Goal: Transaction & Acquisition: Obtain resource

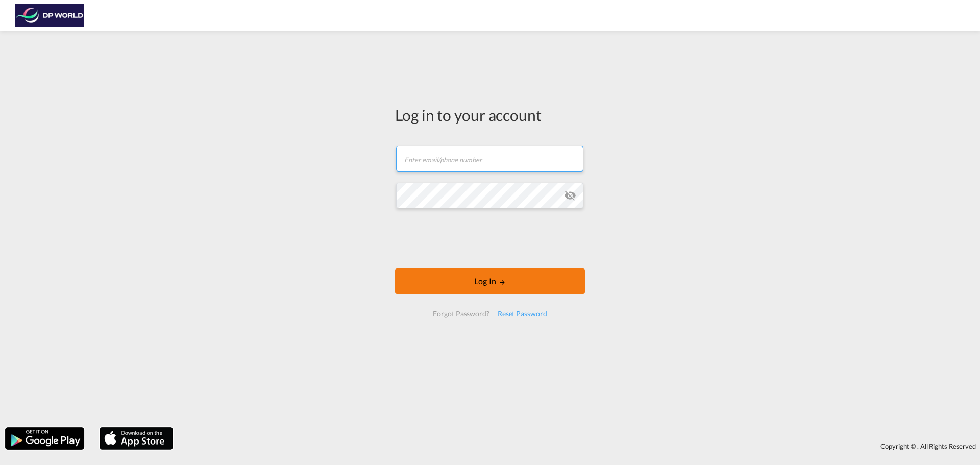
type input "[PERSON_NAME][EMAIL_ADDRESS][DOMAIN_NAME]"
click at [494, 276] on button "Log In" at bounding box center [490, 282] width 190 height 26
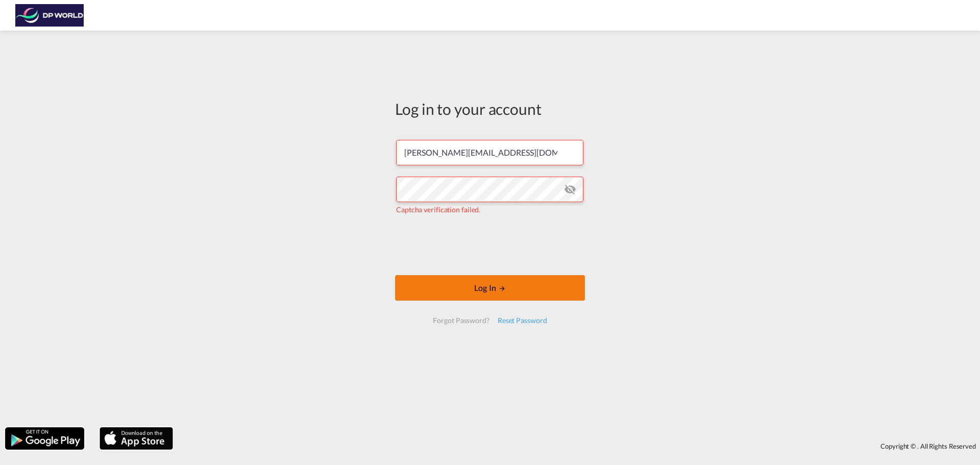
click at [474, 286] on button "Log In" at bounding box center [490, 288] width 190 height 26
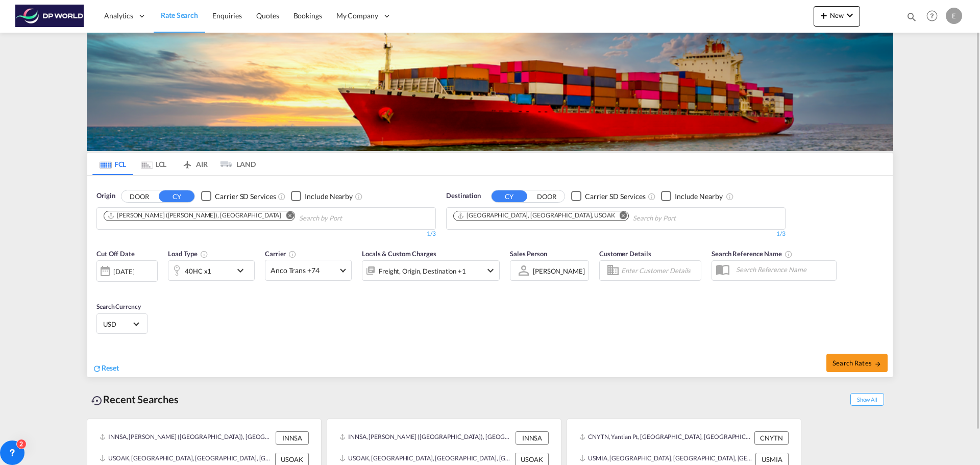
click at [286, 217] on md-icon "Remove" at bounding box center [290, 215] width 8 height 8
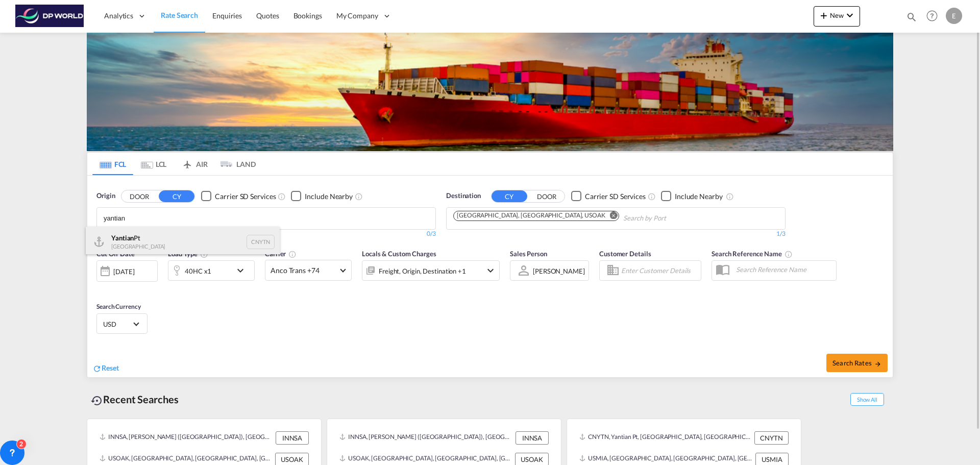
type input "yantian"
click at [213, 244] on div "Yantian Pt China CNYTN" at bounding box center [183, 242] width 194 height 31
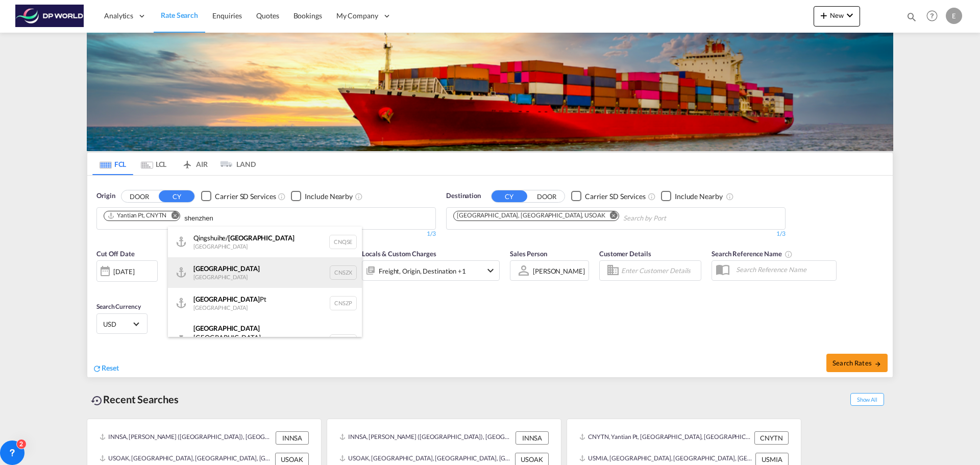
type input "shenzhen"
click at [237, 274] on div "Shenzhen [GEOGRAPHIC_DATA] CNSZX" at bounding box center [265, 272] width 194 height 31
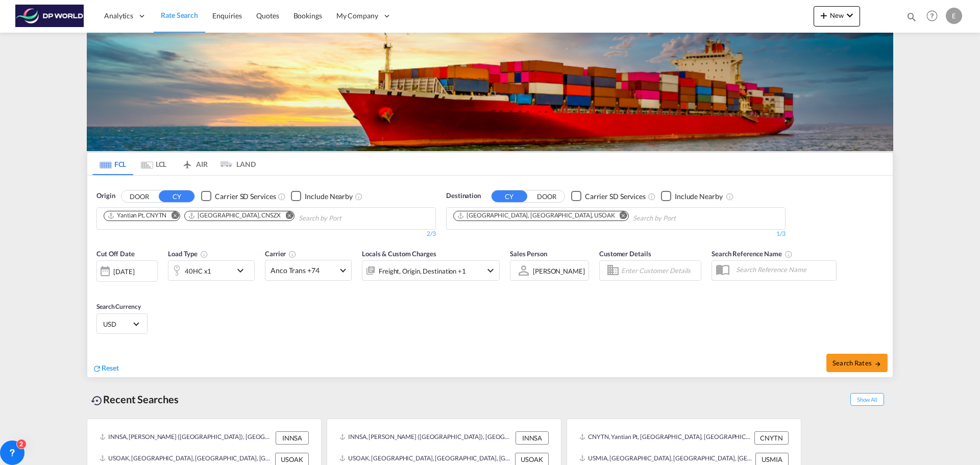
click at [620, 216] on md-icon "Remove" at bounding box center [624, 215] width 8 height 8
click at [531, 216] on input "Chips input." at bounding box center [501, 218] width 97 height 16
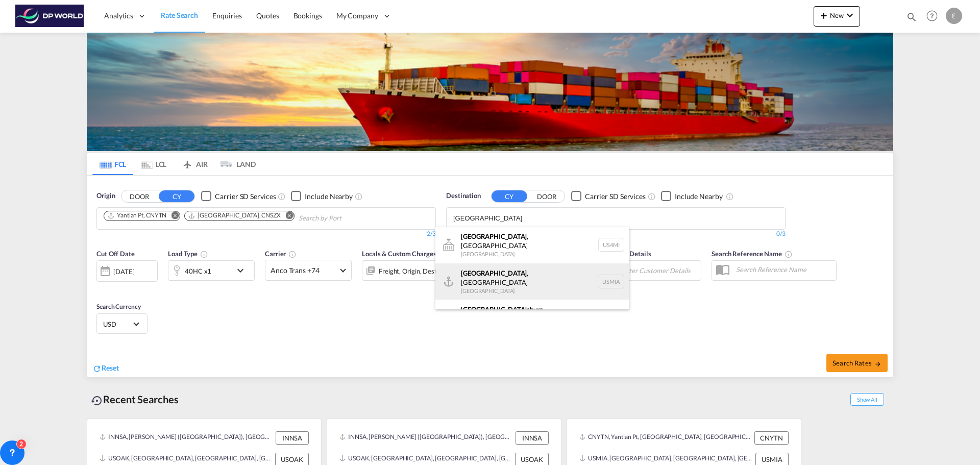
type input "[GEOGRAPHIC_DATA]"
click at [508, 275] on div "[GEOGRAPHIC_DATA] , [GEOGRAPHIC_DATA] [GEOGRAPHIC_DATA] USMIA" at bounding box center [533, 281] width 194 height 37
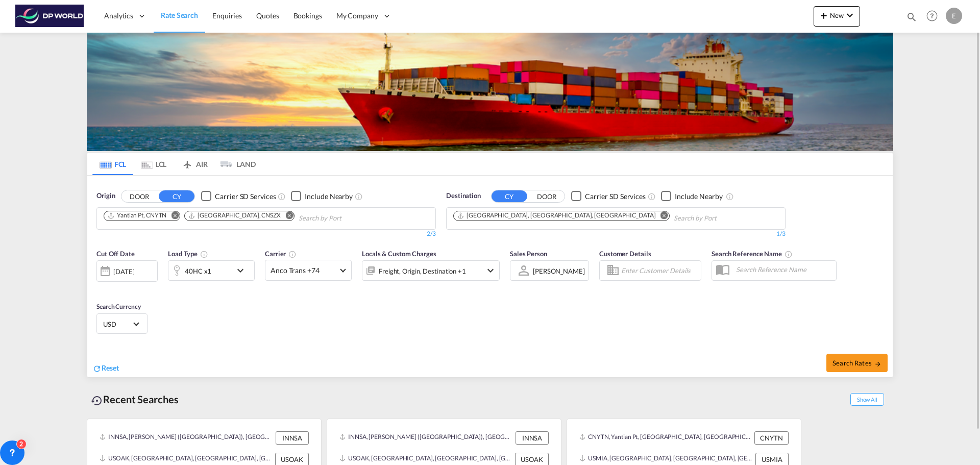
click at [151, 272] on div "[DATE]" at bounding box center [126, 270] width 61 height 21
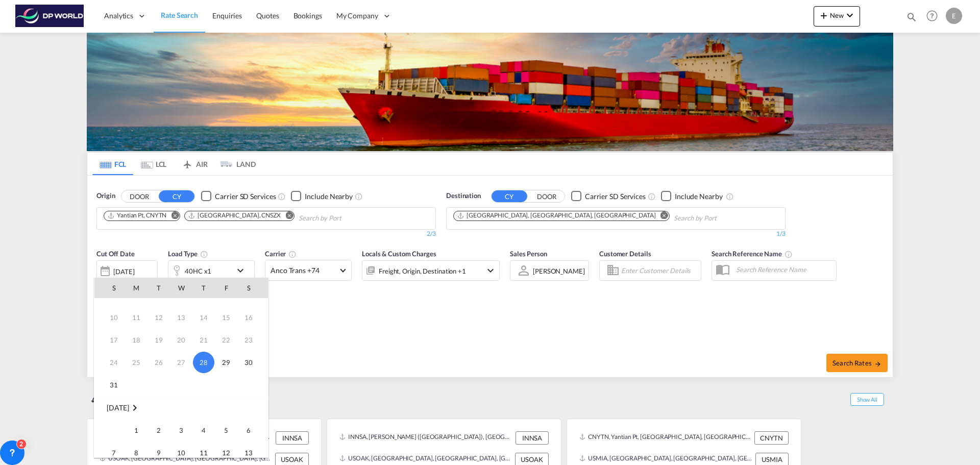
scroll to position [51, 0]
click at [141, 417] on span "1" at bounding box center [136, 416] width 20 height 20
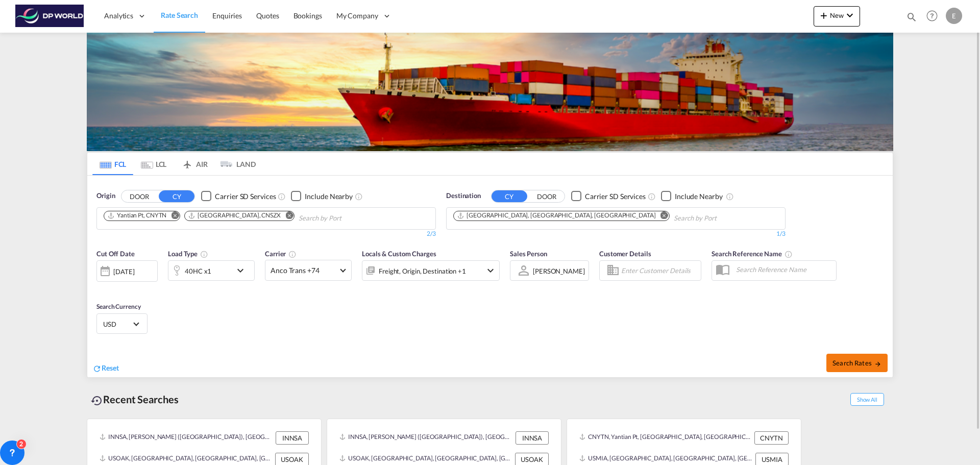
click at [868, 359] on span "Search Rates" at bounding box center [857, 363] width 49 height 8
type input "CNYTN,CNSZX to USMIA / [DATE]"
